Goal: Task Accomplishment & Management: Use online tool/utility

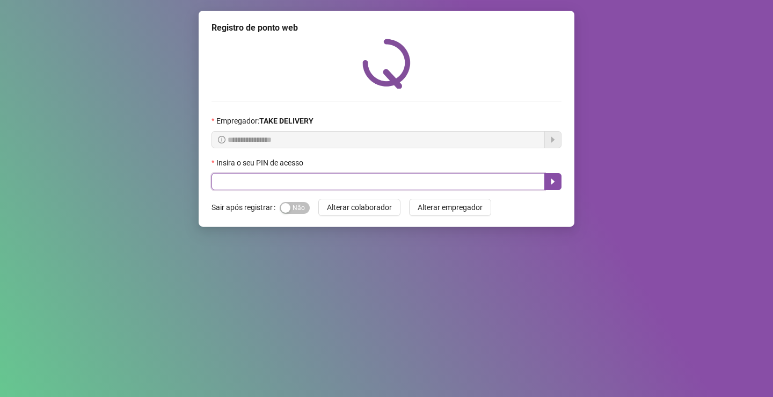
click at [266, 185] on input "text" at bounding box center [378, 181] width 333 height 17
type input "*****"
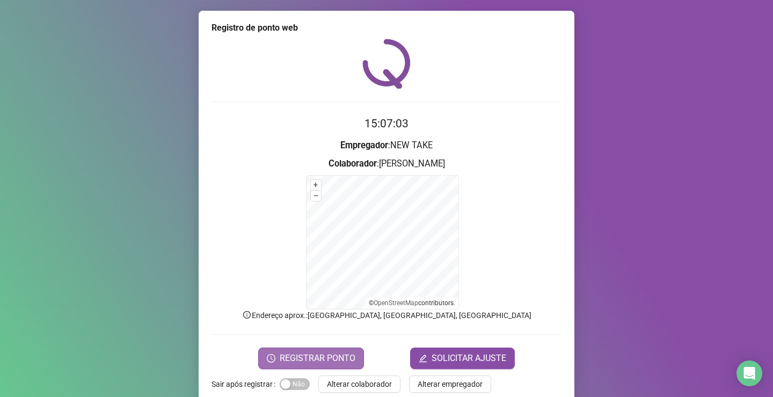
click at [305, 359] on span "REGISTRAR PONTO" at bounding box center [318, 358] width 76 height 13
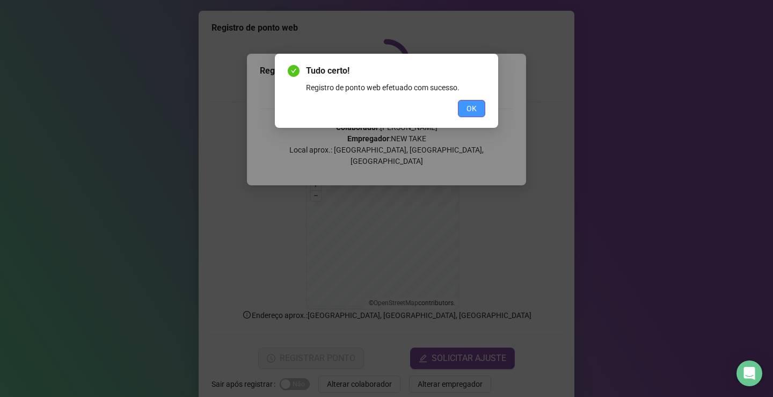
click at [470, 110] on span "OK" at bounding box center [472, 109] width 10 height 12
